Goal: Check status: Check status

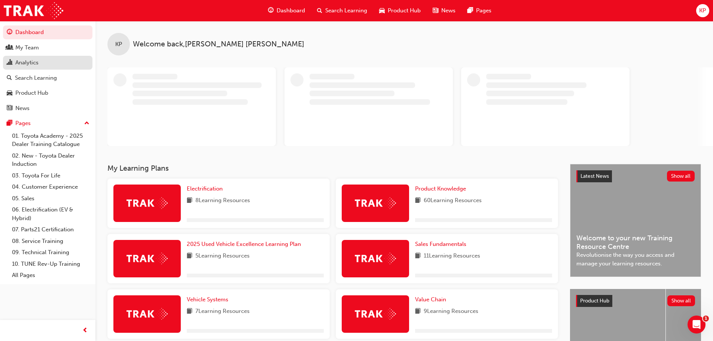
click at [25, 63] on div "Analytics" at bounding box center [26, 62] width 23 height 9
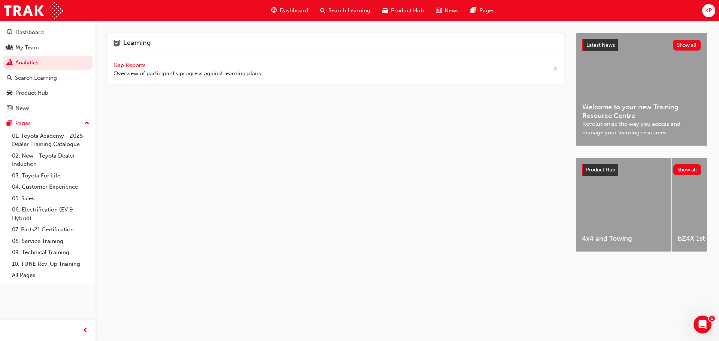
click at [131, 64] on span "Gap Reports" at bounding box center [130, 65] width 34 height 7
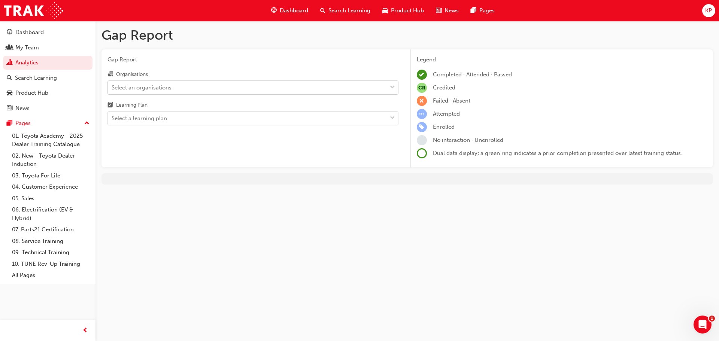
click at [191, 88] on div "Select an organisations" at bounding box center [247, 87] width 279 height 13
click at [112, 88] on input "Organisations Select an organisations" at bounding box center [112, 87] width 1 height 6
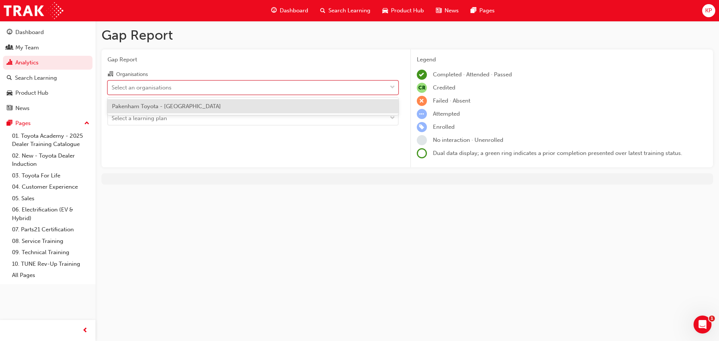
click at [169, 107] on span "Pakenham Toyota - [GEOGRAPHIC_DATA]" at bounding box center [166, 106] width 109 height 7
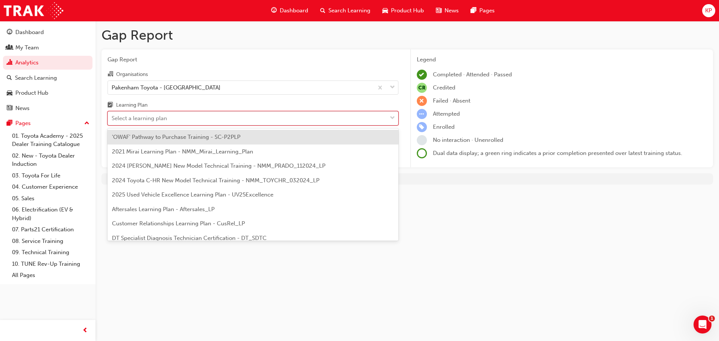
click at [167, 118] on div "Select a learning plan" at bounding box center [247, 118] width 279 height 13
click at [112, 118] on input "Learning Plan option 'OWAF' Pathway to Purchase Training - SC-P2PLP focused, 1 …" at bounding box center [112, 118] width 1 height 6
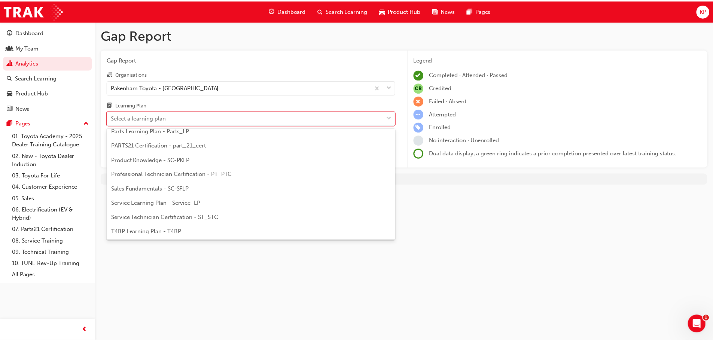
scroll to position [211, 0]
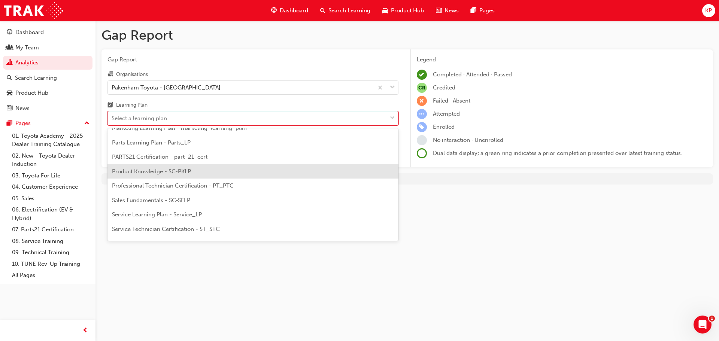
click at [163, 172] on span "Product Knowledge - SC-PKLP" at bounding box center [151, 171] width 79 height 7
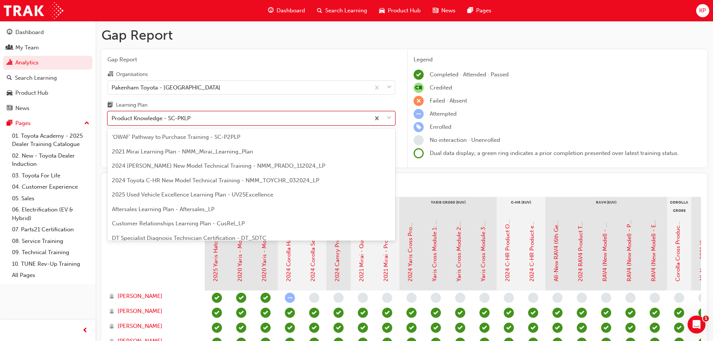
click at [386, 121] on div at bounding box center [382, 118] width 25 height 13
click at [112, 121] on input "Learning Plan option Product Knowledge - SC-PKLP, selected. option Product Know…" at bounding box center [112, 118] width 1 height 6
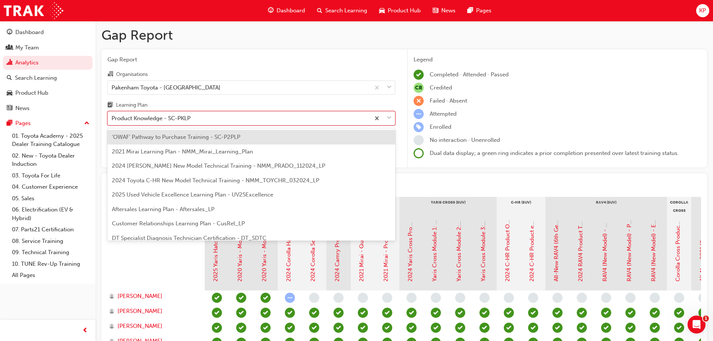
click at [203, 139] on span "'OWAF' Pathway to Purchase Training - SC-P2PLP" at bounding box center [176, 137] width 128 height 7
